Goal: Task Accomplishment & Management: Use online tool/utility

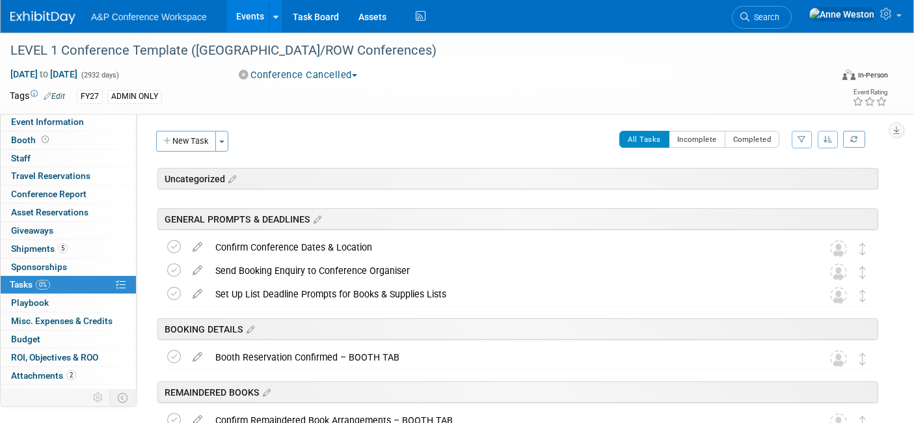
click at [35, 16] on img at bounding box center [42, 17] width 65 height 13
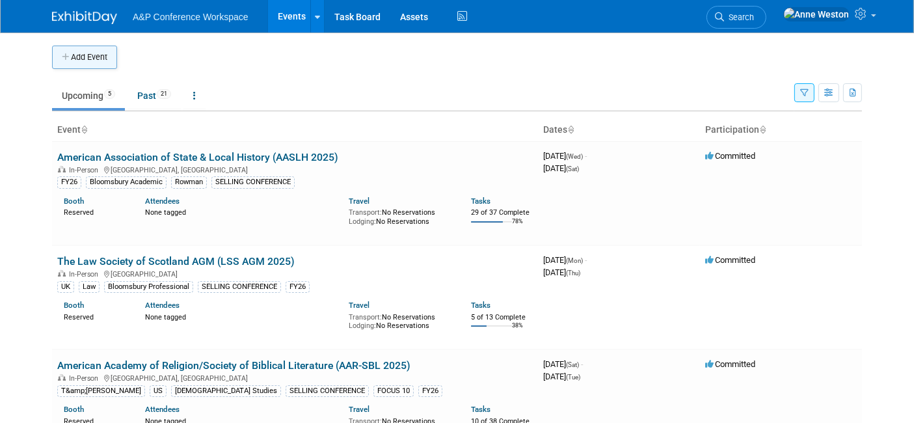
click at [88, 57] on button "Add Event" at bounding box center [84, 57] width 65 height 23
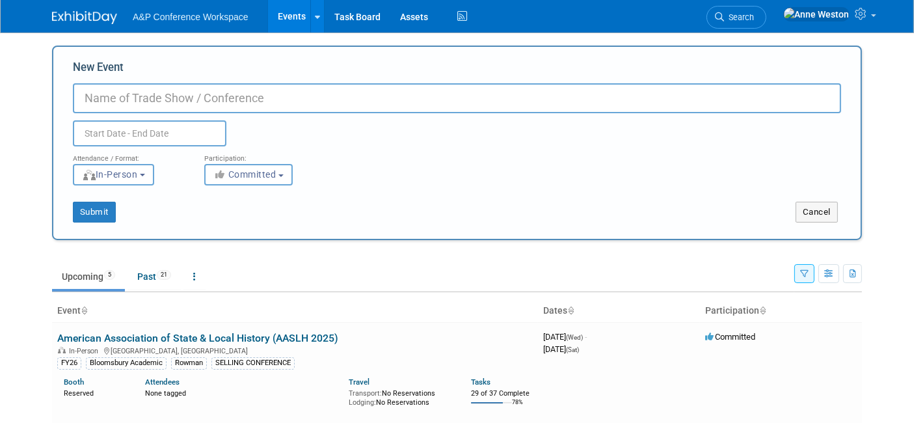
paste input "4th Indonesian Academic Library International Conference."
type input "4th Indonesian Academic Library International Conference."
click at [813, 204] on button "Cancel" at bounding box center [817, 212] width 42 height 21
